Goal: Browse casually

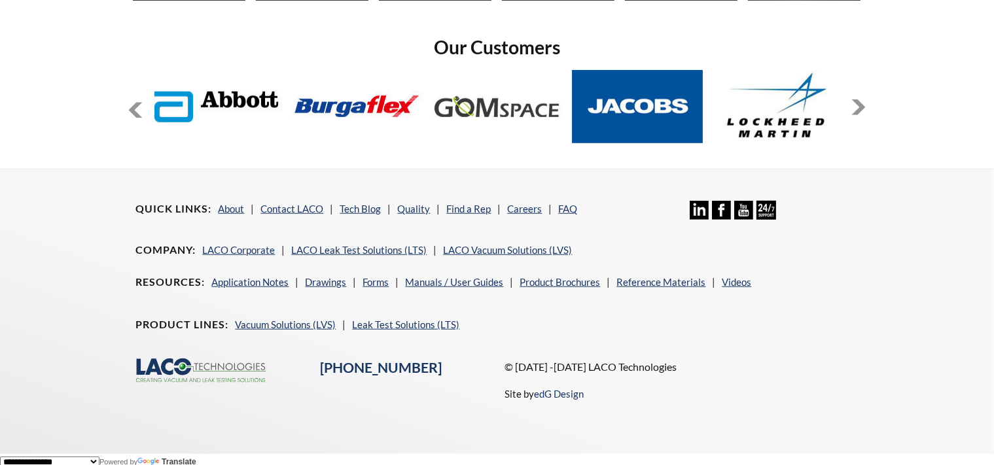
scroll to position [1111, 0]
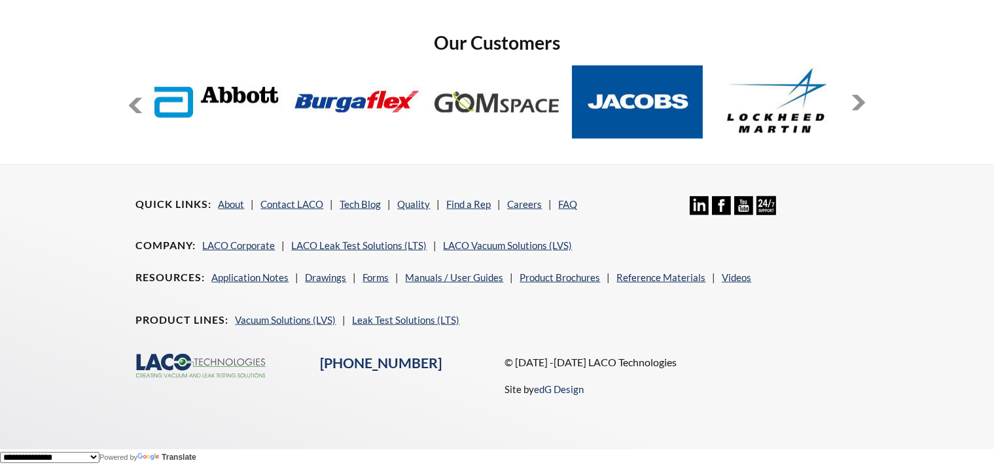
click at [865, 104] on button at bounding box center [859, 103] width 16 height 16
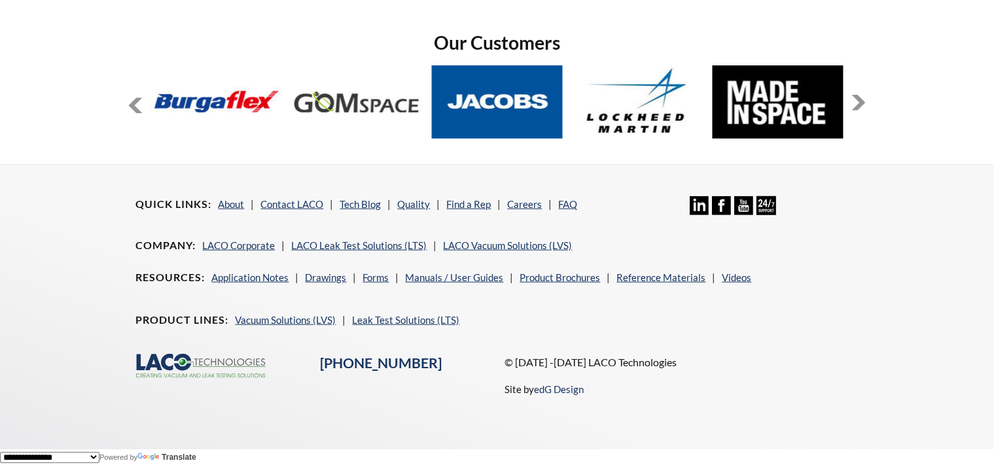
click at [865, 104] on button at bounding box center [859, 103] width 16 height 16
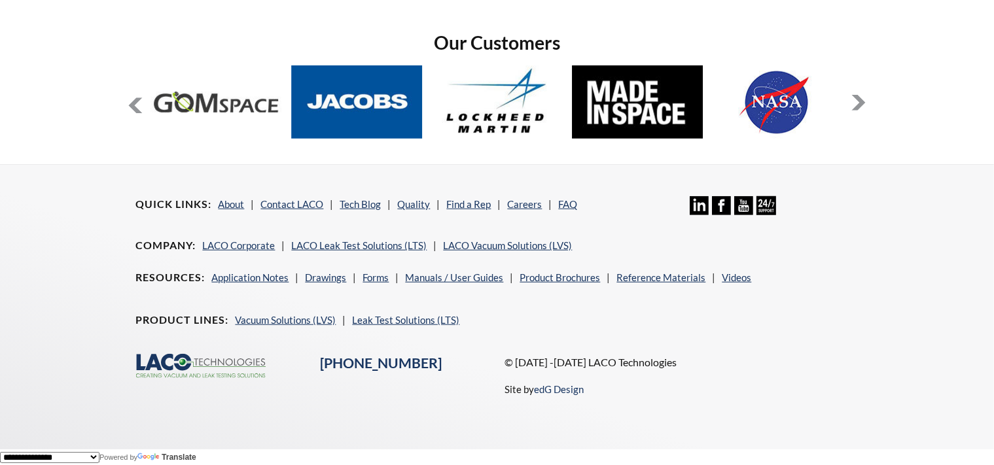
click at [865, 104] on button at bounding box center [859, 103] width 16 height 16
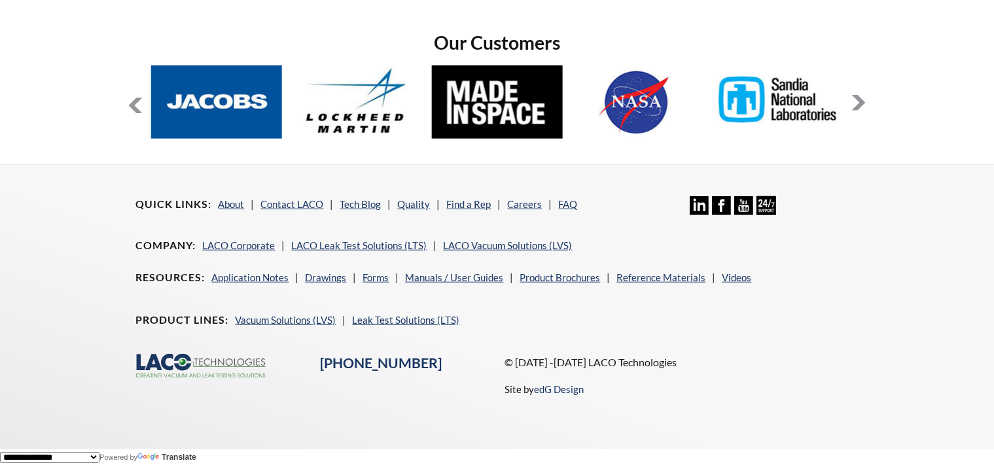
click at [865, 104] on button at bounding box center [859, 103] width 16 height 16
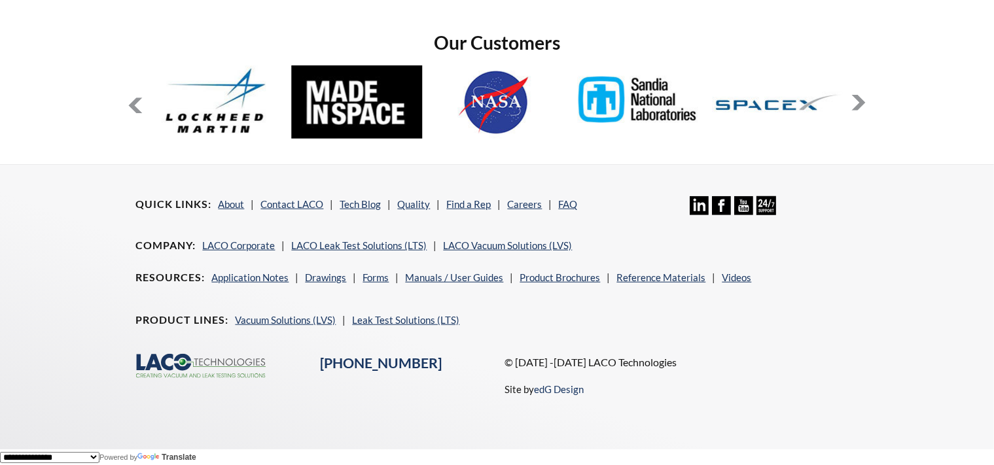
click at [865, 104] on button at bounding box center [859, 103] width 16 height 16
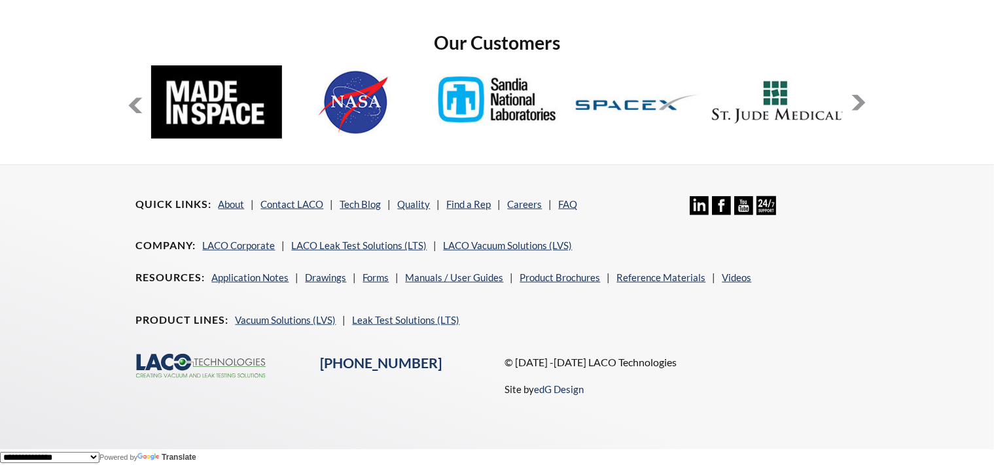
click at [865, 104] on button at bounding box center [859, 103] width 16 height 16
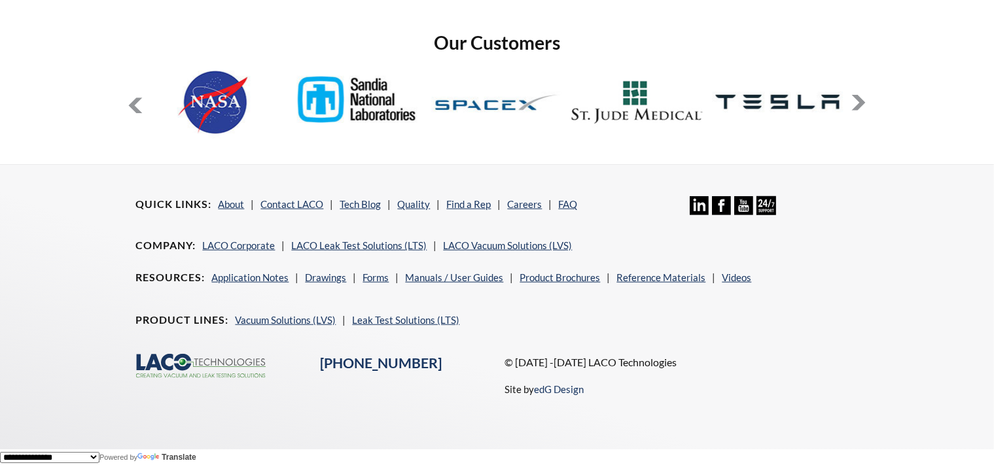
click at [865, 104] on button at bounding box center [859, 103] width 16 height 16
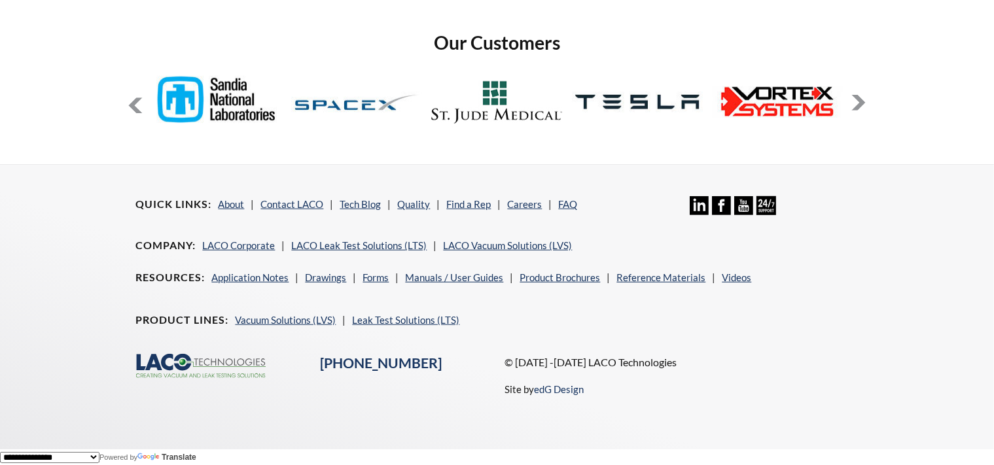
click at [865, 104] on button at bounding box center [859, 103] width 16 height 16
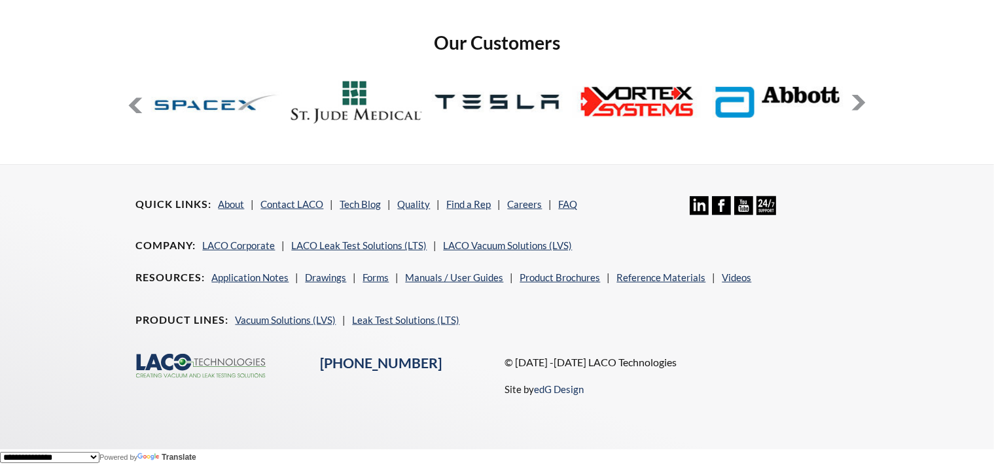
click at [865, 104] on button at bounding box center [859, 103] width 16 height 16
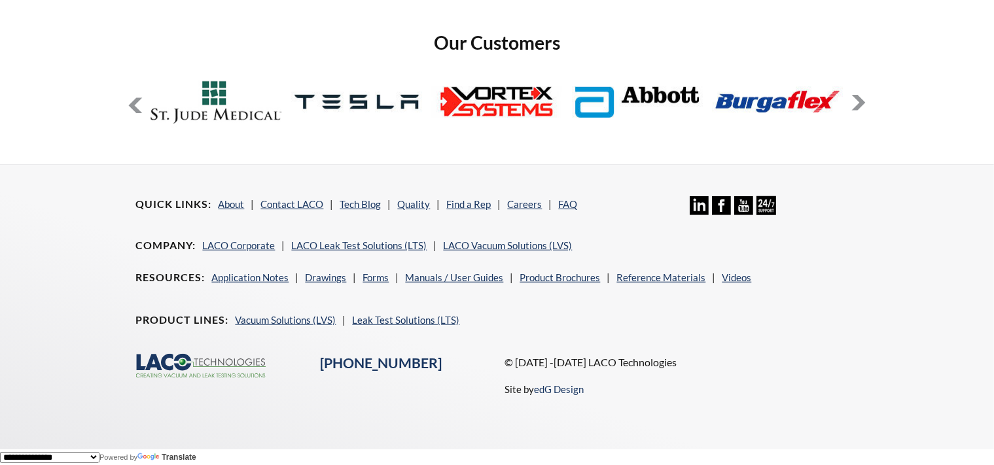
click at [865, 104] on button at bounding box center [859, 103] width 16 height 16
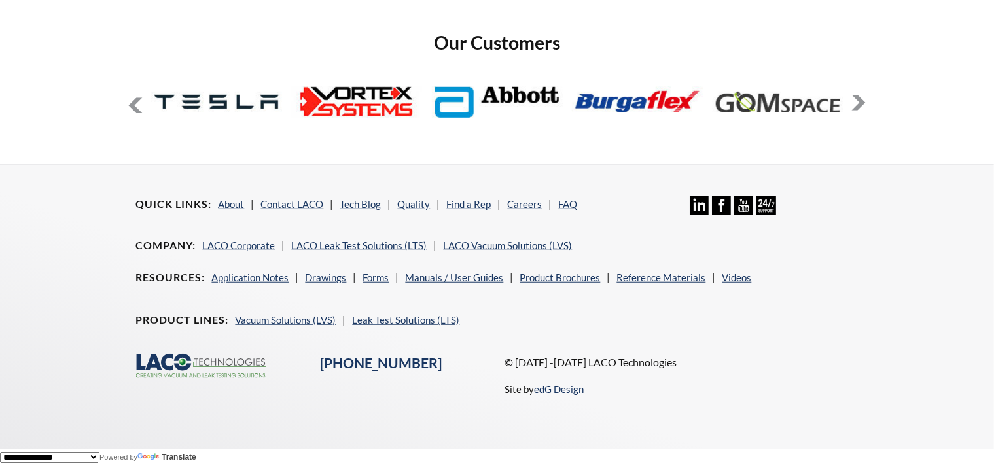
click at [865, 104] on button at bounding box center [859, 103] width 16 height 16
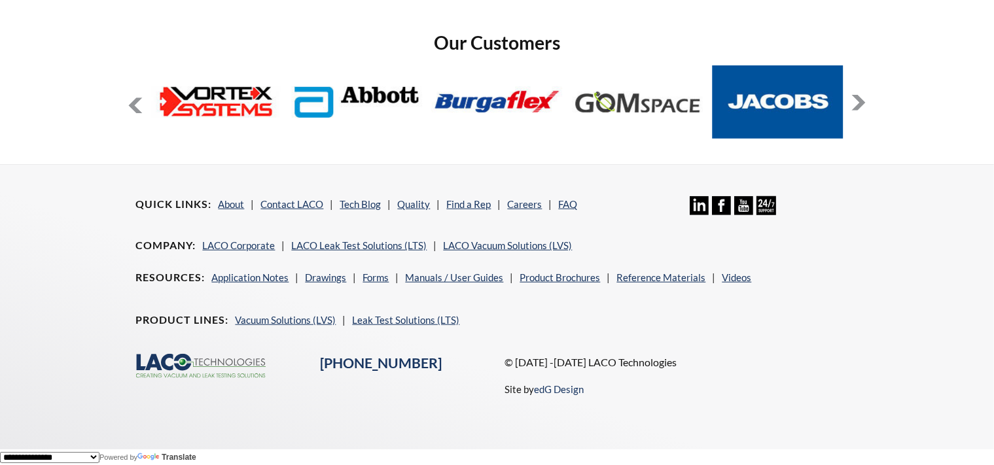
click at [865, 104] on button at bounding box center [859, 103] width 16 height 16
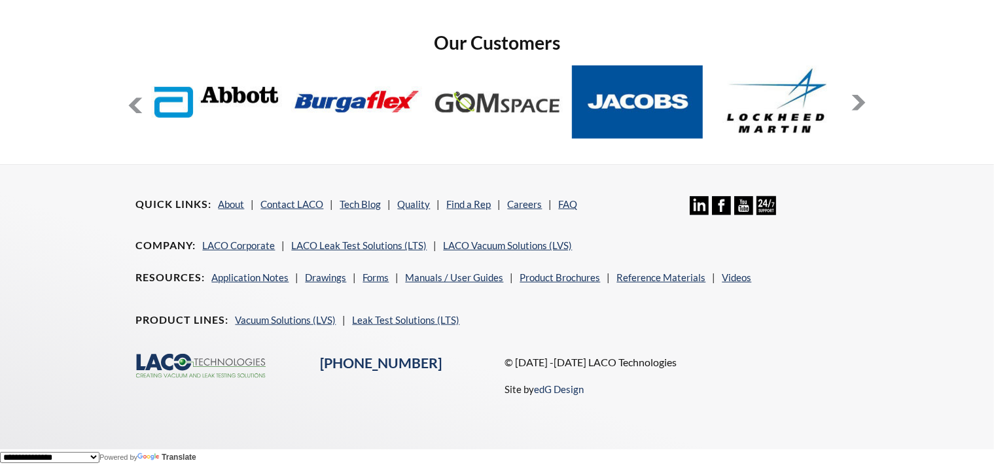
click at [865, 104] on button at bounding box center [859, 103] width 16 height 16
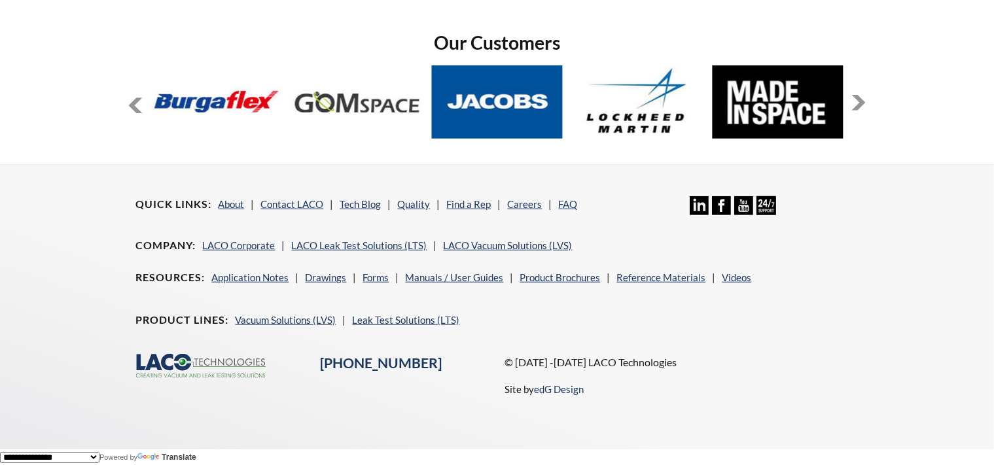
click at [865, 104] on button at bounding box center [859, 103] width 16 height 16
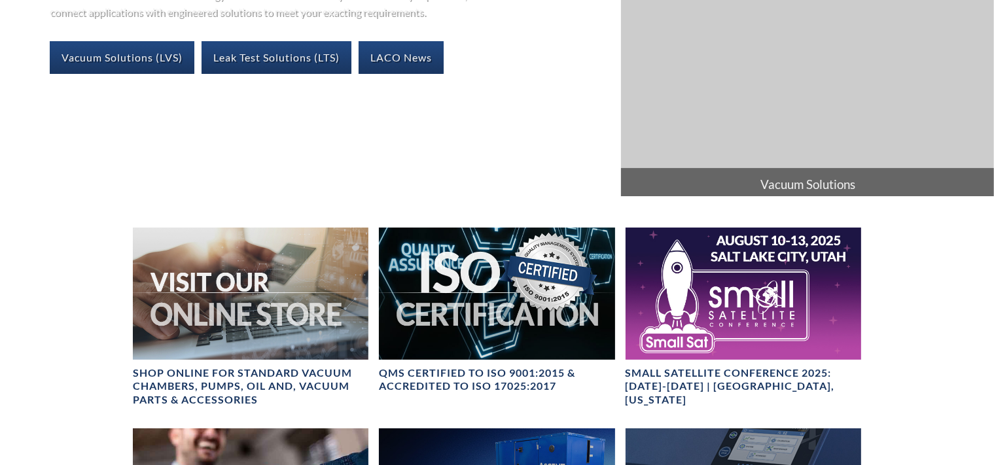
scroll to position [0, 0]
